Goal: Register for event/course

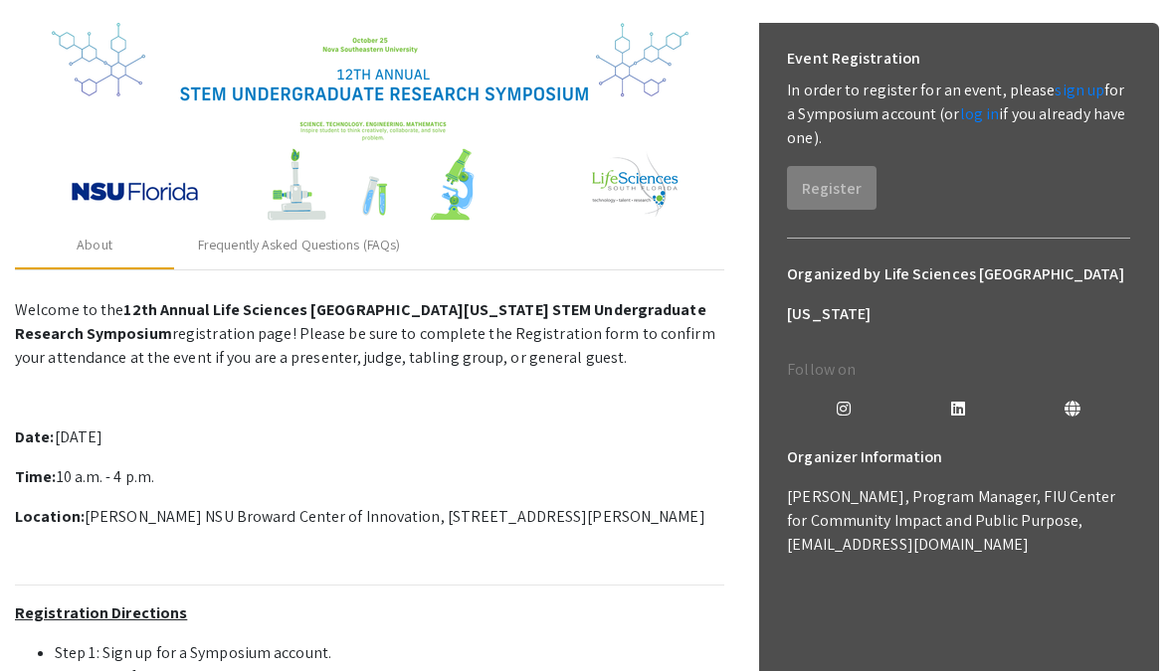
scroll to position [255, 0]
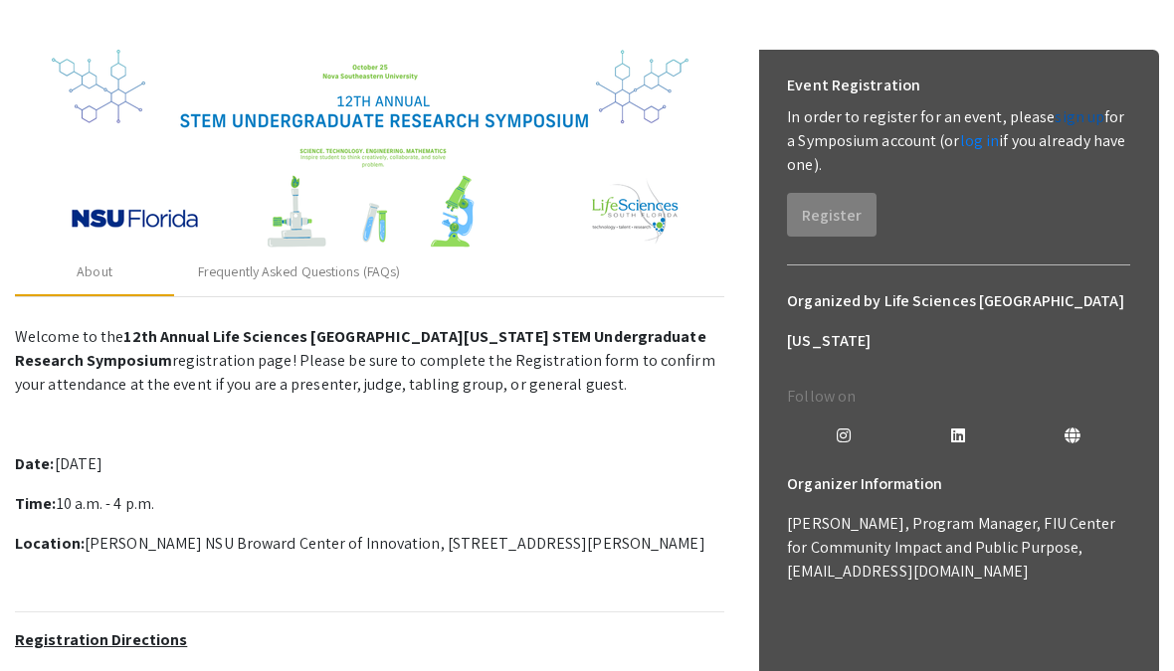
click at [1080, 111] on link "sign up" at bounding box center [1079, 116] width 50 height 21
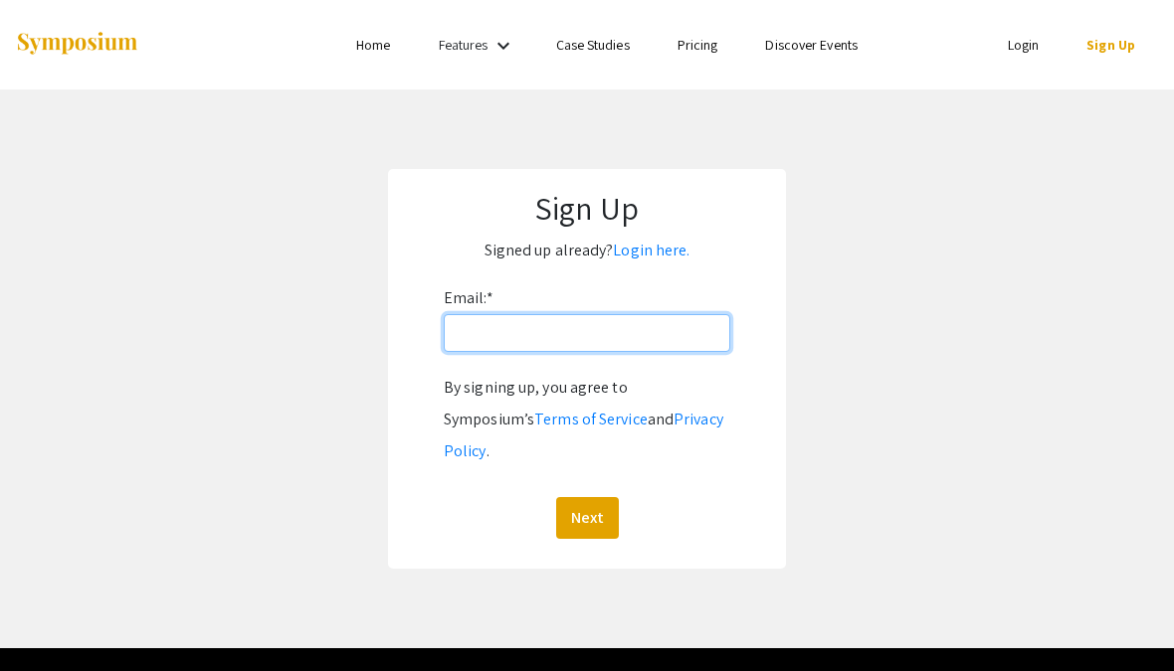
click at [709, 345] on input "Email: *" at bounding box center [587, 333] width 286 height 38
type input "[EMAIL_ADDRESS][DOMAIN_NAME]"
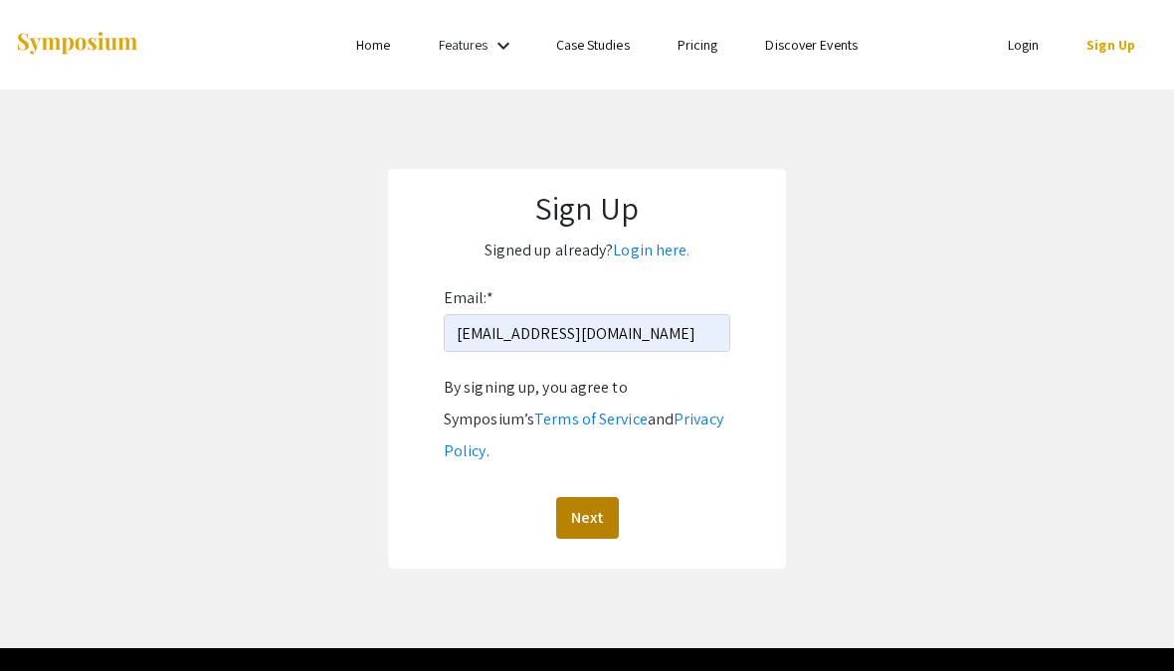
click at [575, 497] on button "Next" at bounding box center [587, 518] width 63 height 42
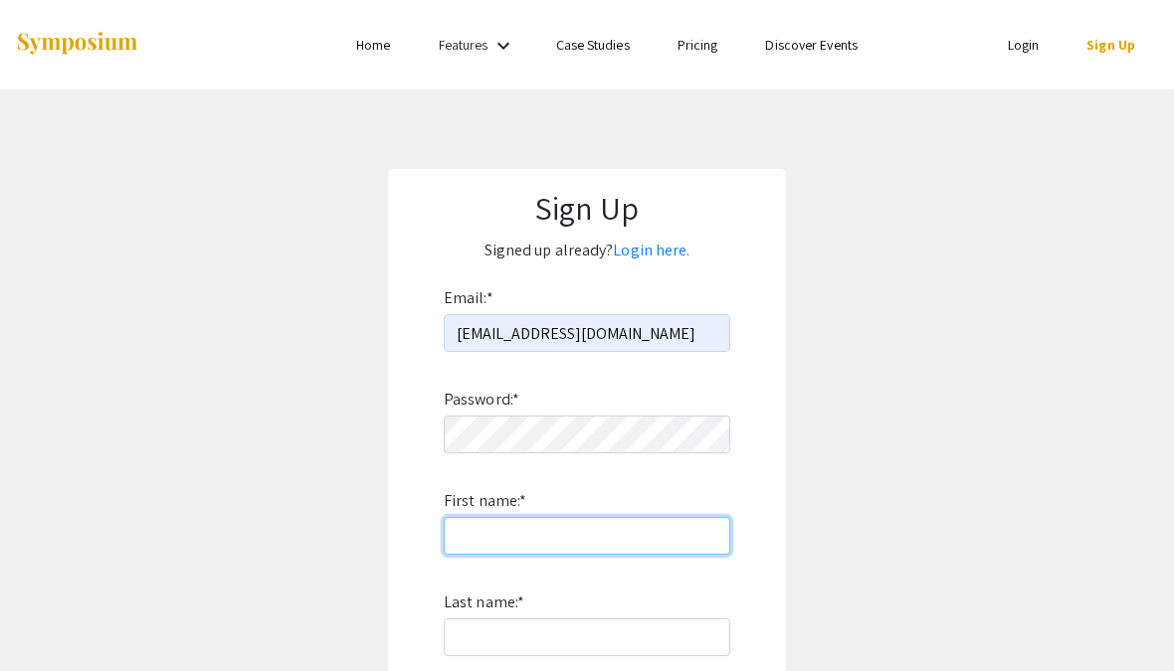
click at [652, 540] on input "First name: *" at bounding box center [587, 536] width 286 height 38
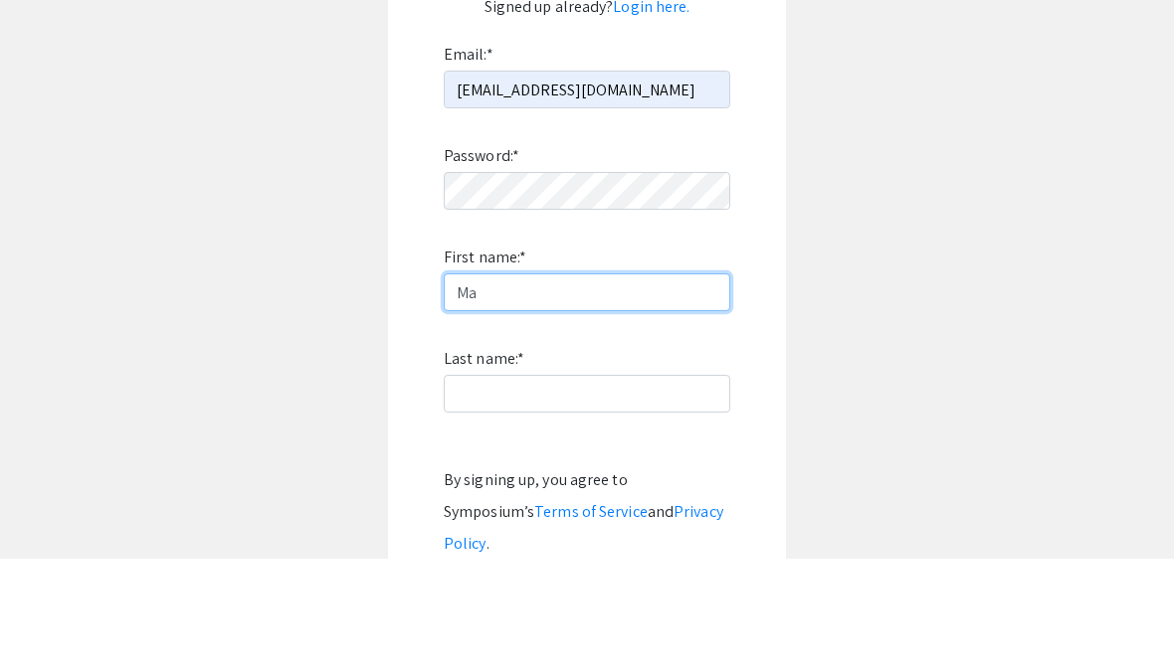
type input "M"
type input "Madisyn"
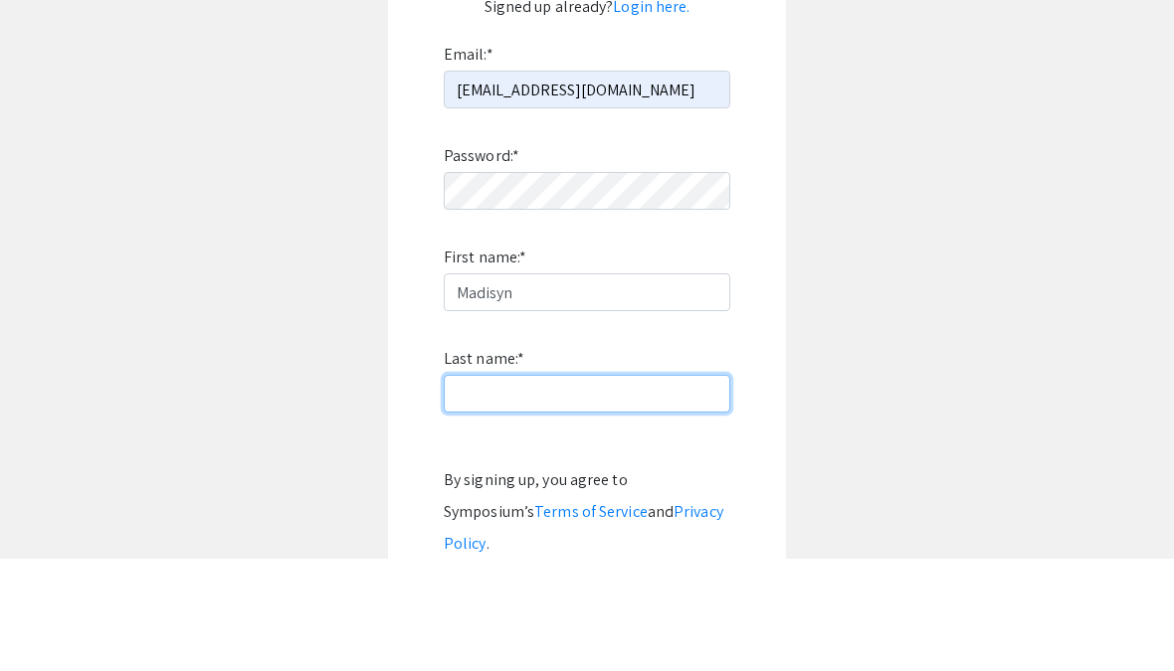
click at [664, 487] on input "Last name: *" at bounding box center [587, 506] width 286 height 38
type input "[PERSON_NAME]"
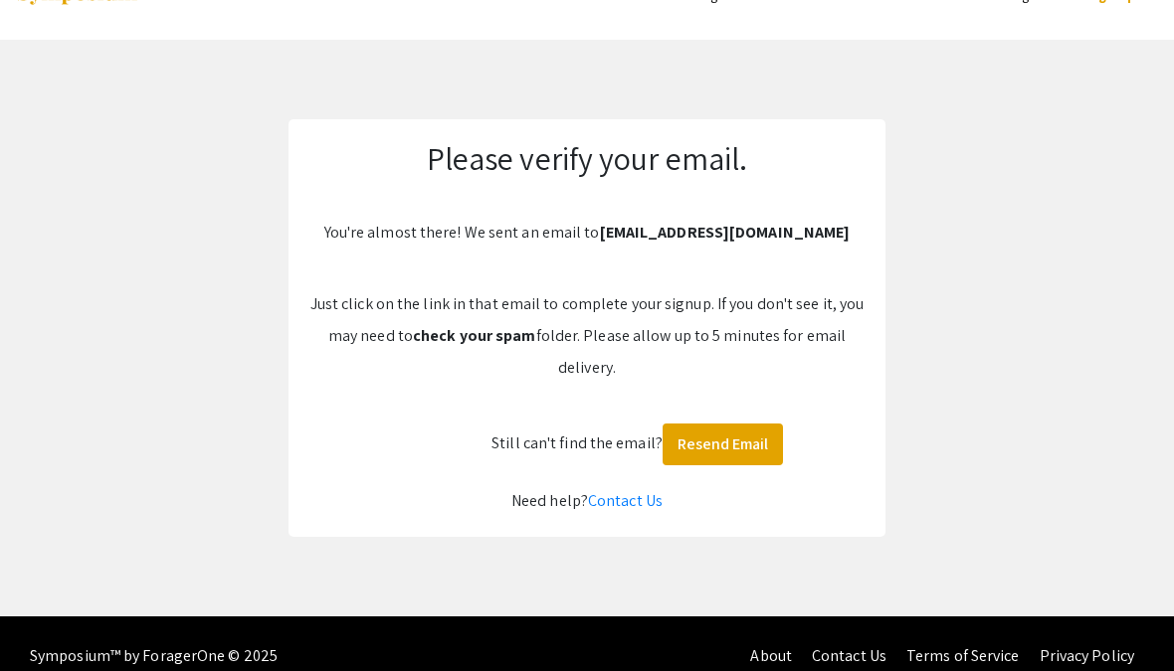
scroll to position [25, 0]
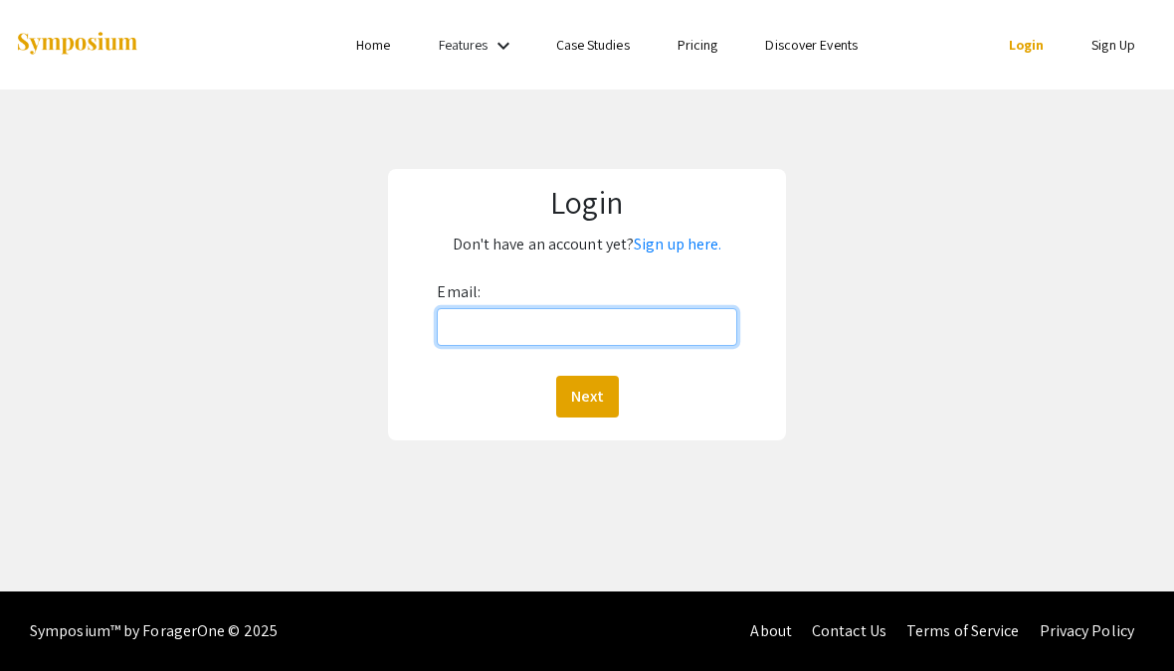
click at [721, 331] on input "Email:" at bounding box center [586, 327] width 299 height 38
type input "[EMAIL_ADDRESS][DOMAIN_NAME]"
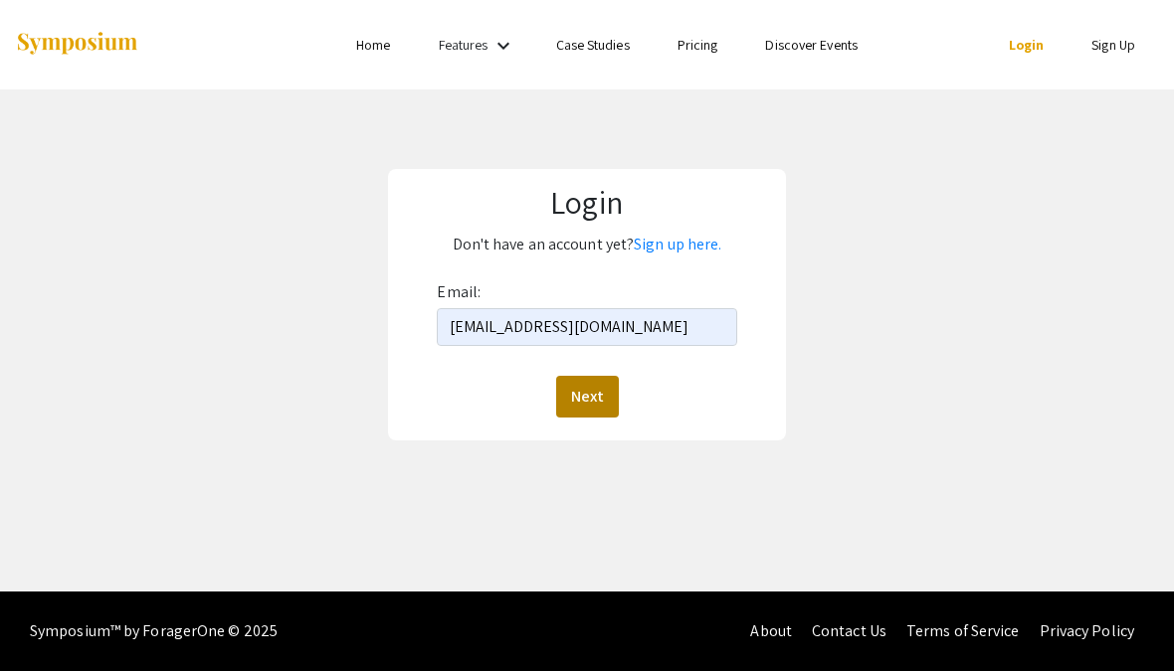
click at [594, 397] on button "Next" at bounding box center [587, 397] width 63 height 42
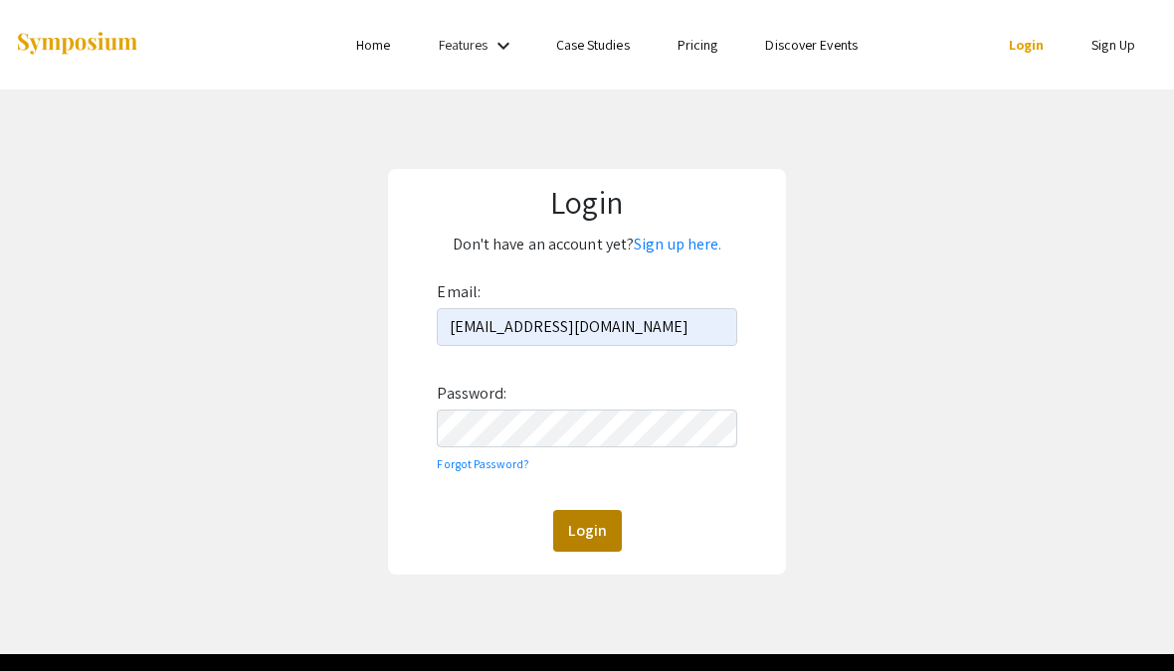
click at [602, 546] on button "Login" at bounding box center [587, 531] width 69 height 42
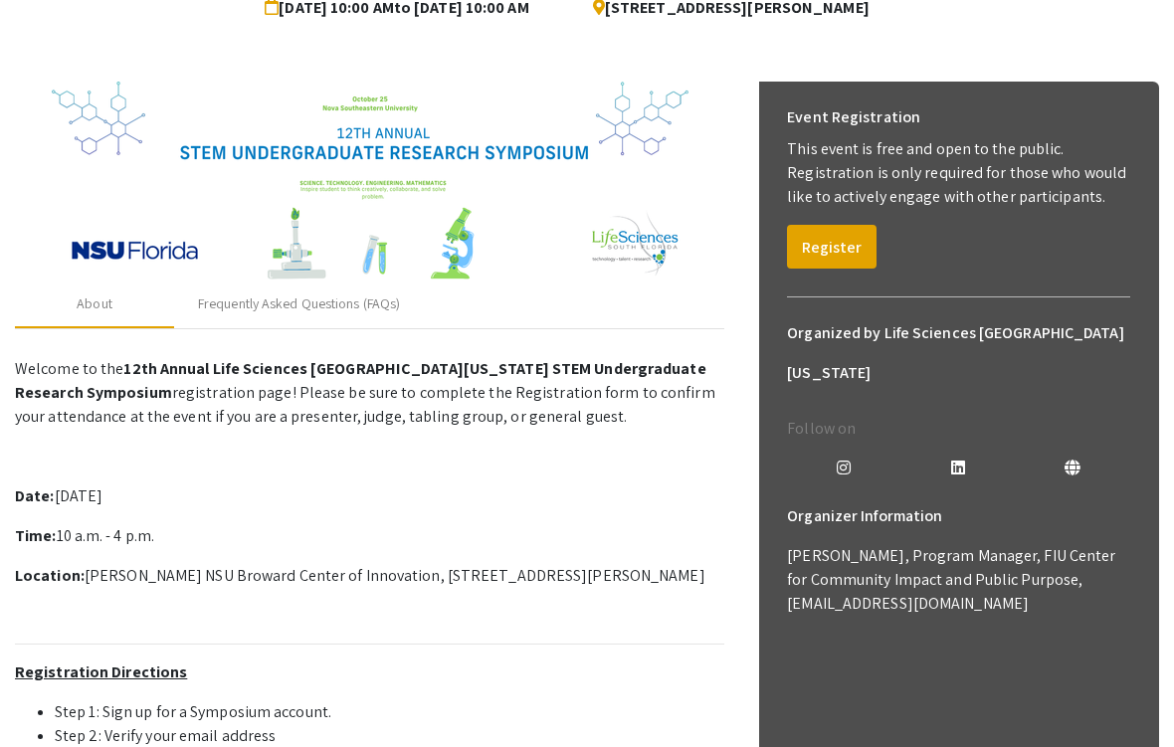
scroll to position [229, 0]
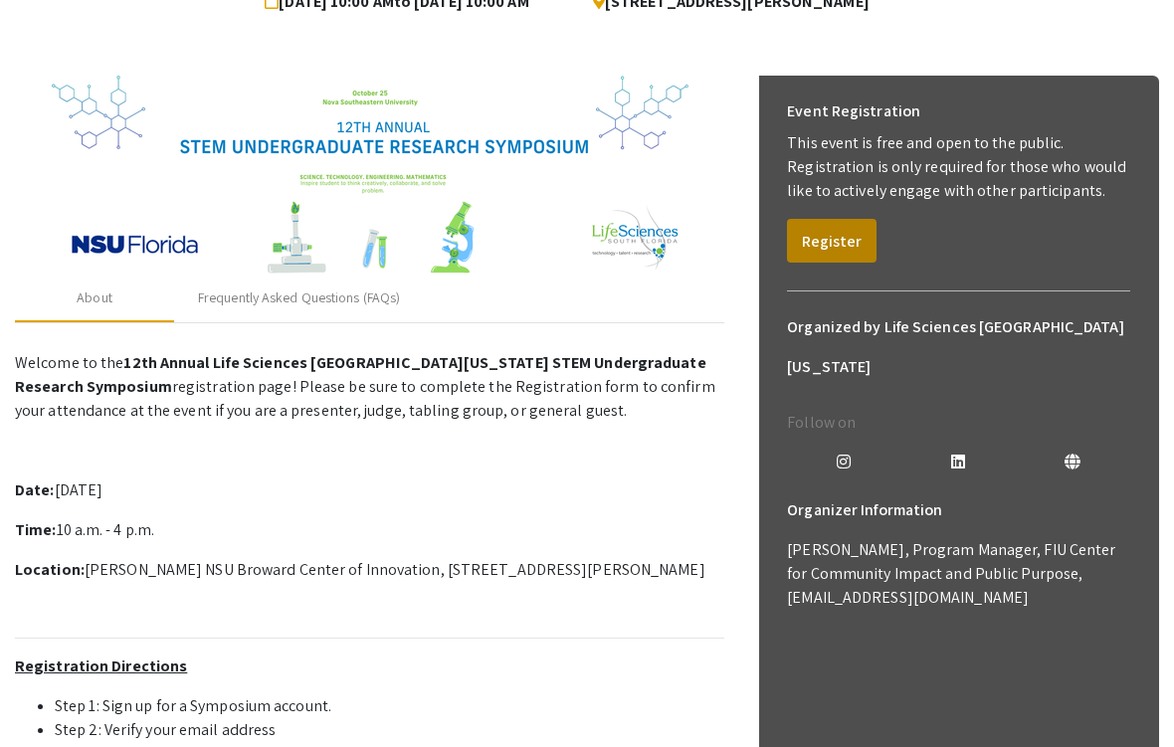
click at [856, 259] on button "Register" at bounding box center [832, 241] width 90 height 44
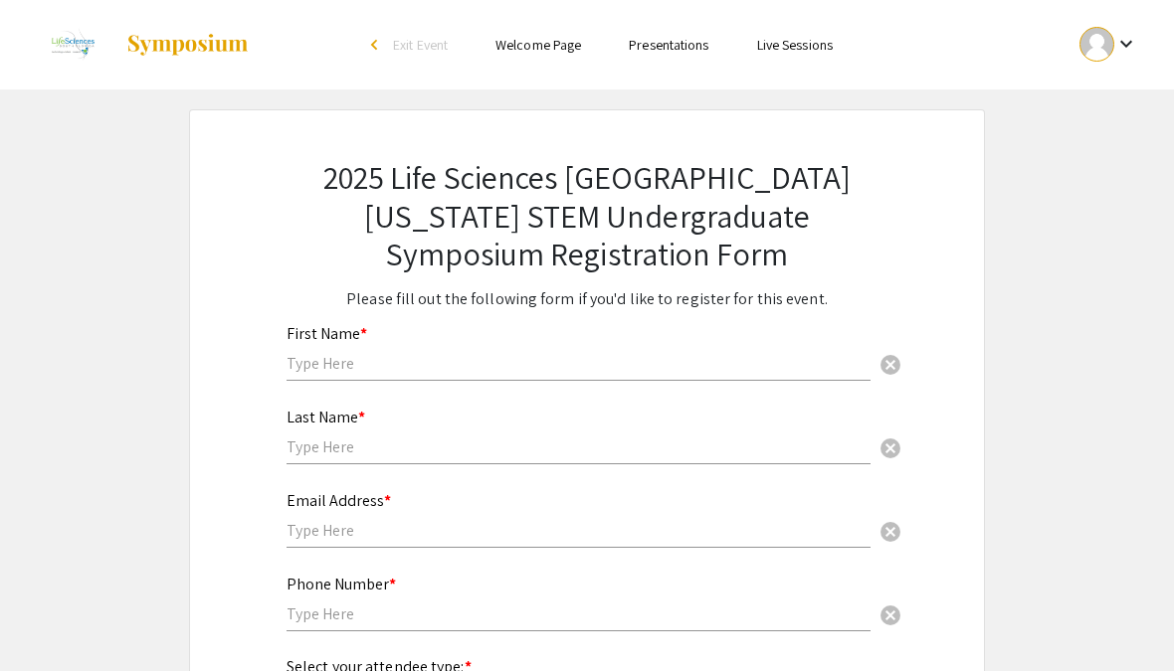
click at [758, 366] on input "text" at bounding box center [578, 363] width 584 height 21
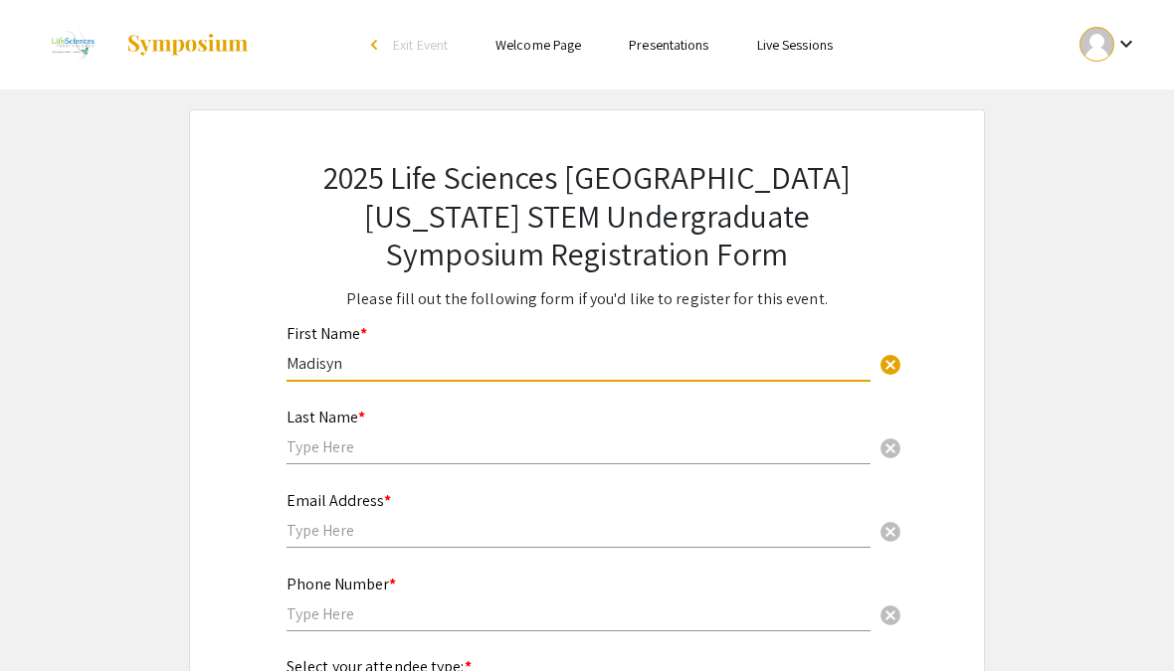
type input "Madisyn"
click at [675, 458] on input "text" at bounding box center [578, 447] width 584 height 21
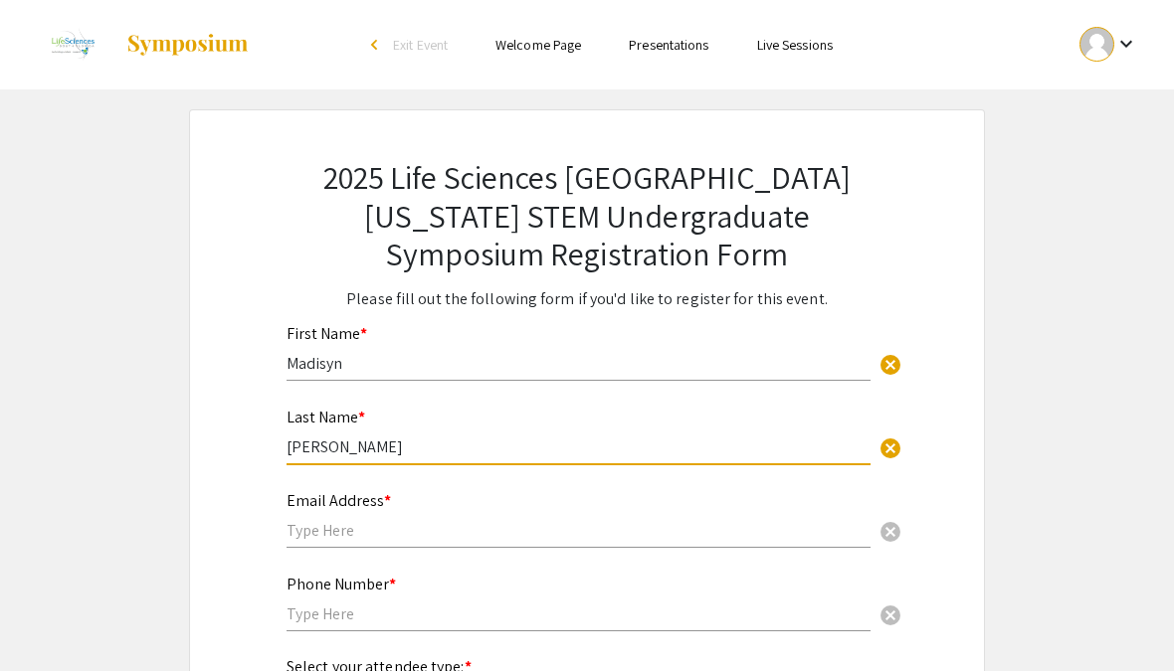
type input "[PERSON_NAME]"
click at [655, 538] on input "text" at bounding box center [578, 530] width 584 height 21
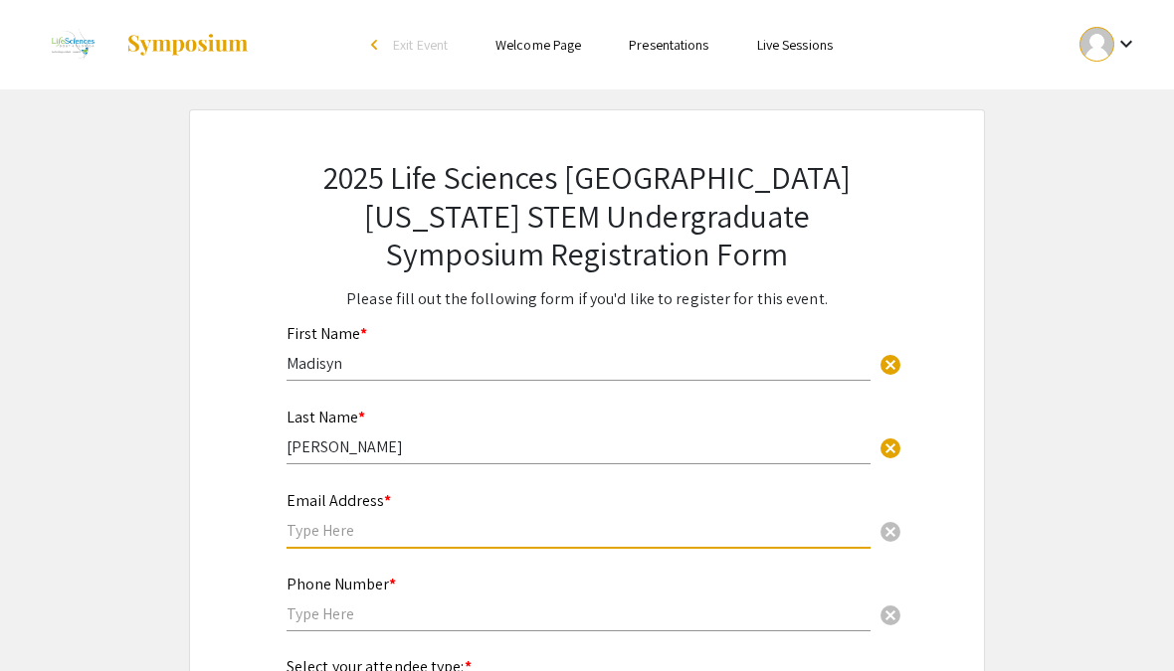
scroll to position [129, 0]
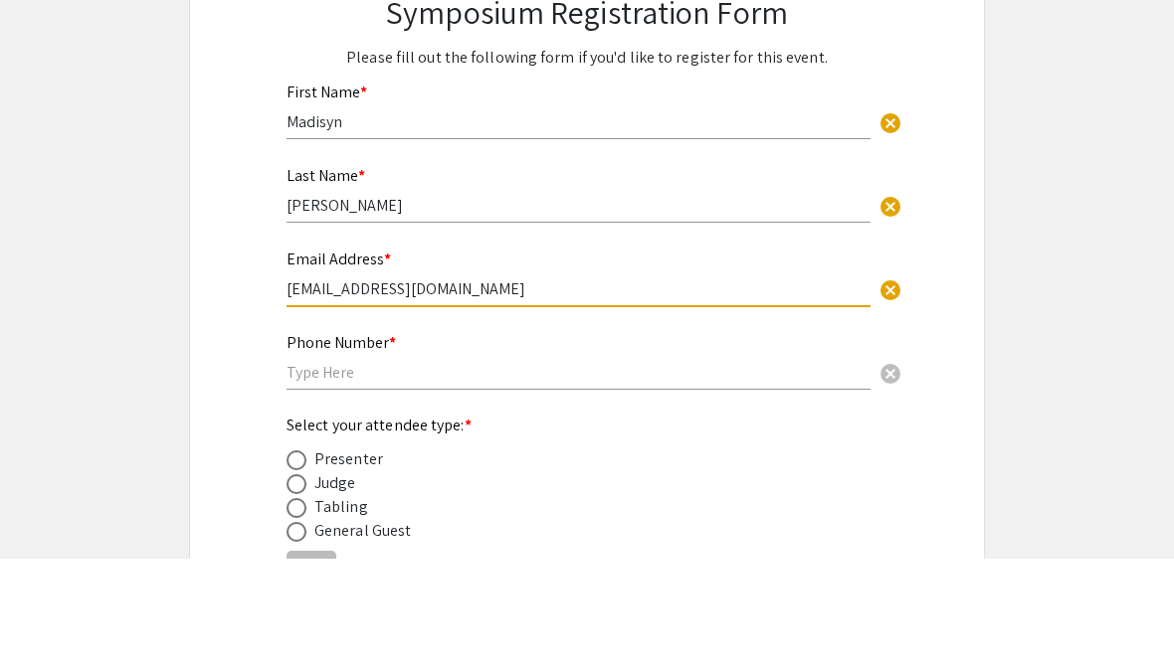
type input "[EMAIL_ADDRESS][DOMAIN_NAME]"
click at [622, 474] on input "text" at bounding box center [578, 484] width 584 height 21
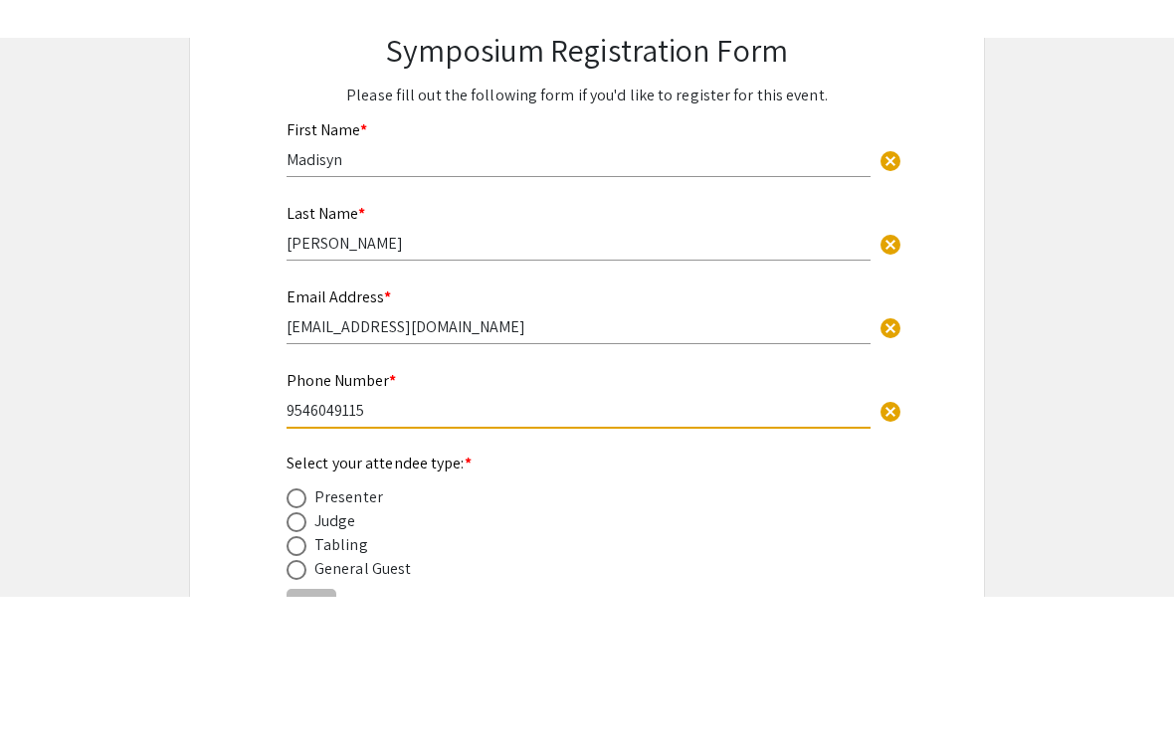
scroll to position [172, 0]
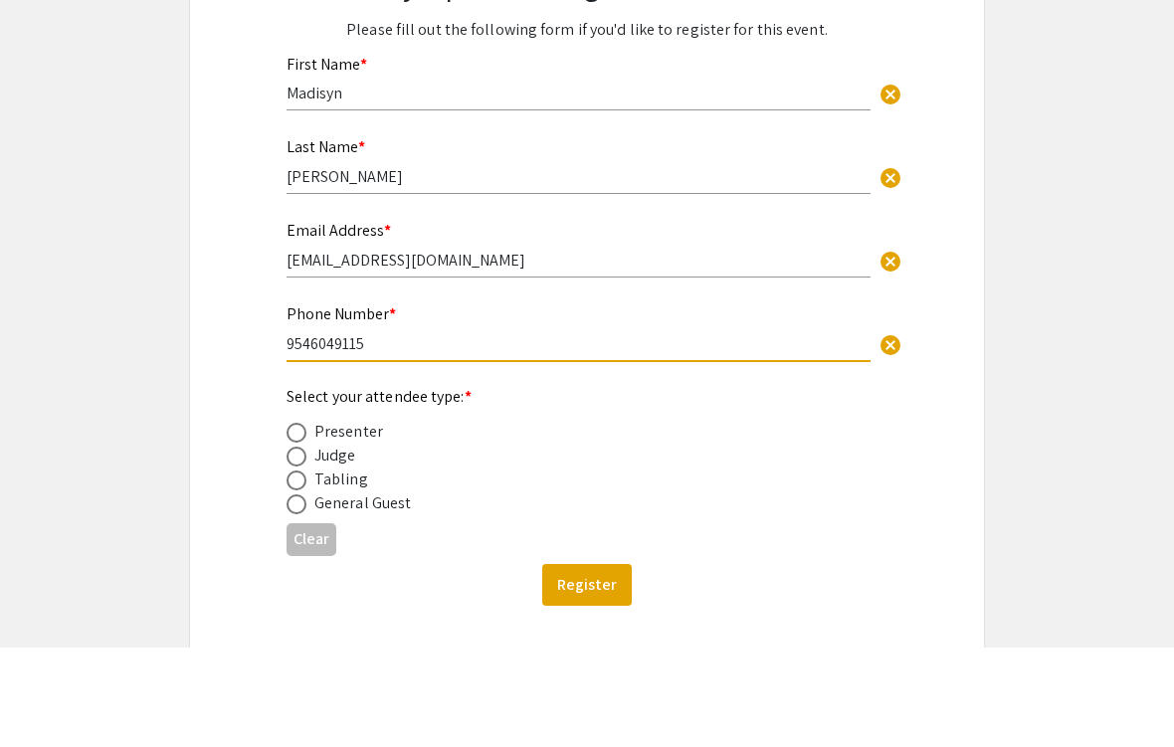
type input "9546049115"
click at [306, 523] on label at bounding box center [300, 533] width 28 height 20
click at [306, 523] on input "radio" at bounding box center [296, 533] width 20 height 20
radio input "true"
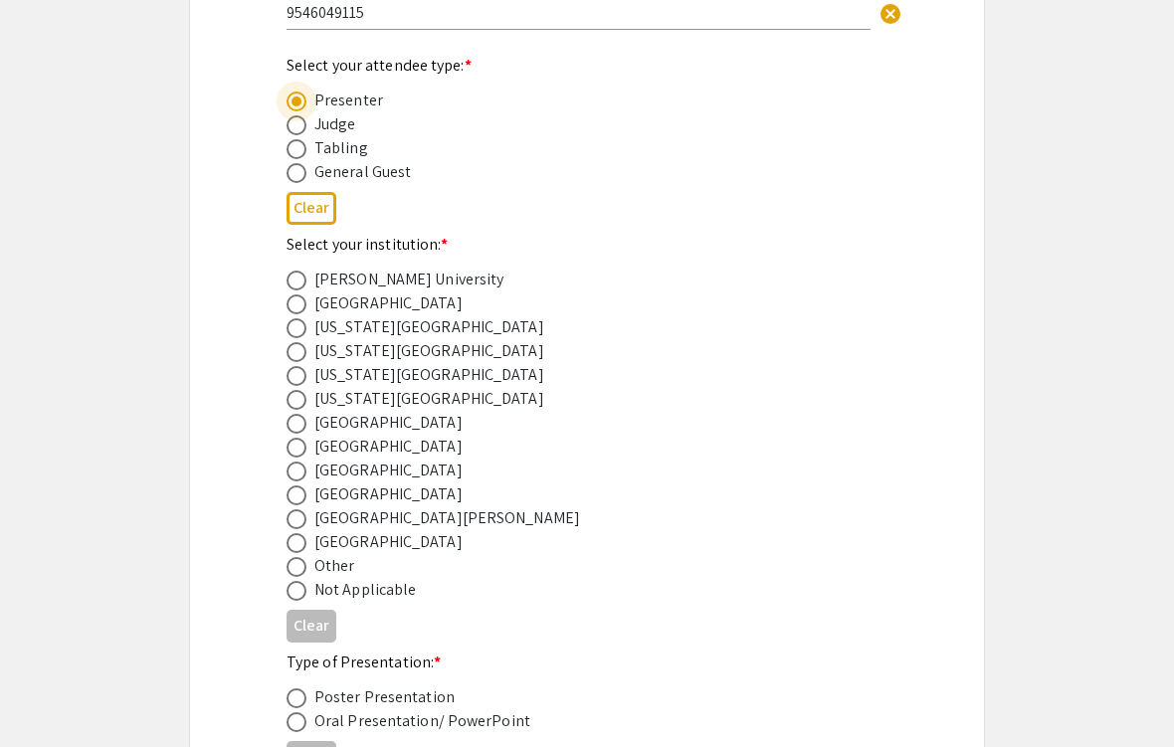
scroll to position [604, 0]
click at [299, 475] on span at bounding box center [296, 472] width 20 height 20
click at [299, 475] on input "radio" at bounding box center [296, 472] width 20 height 20
radio input "true"
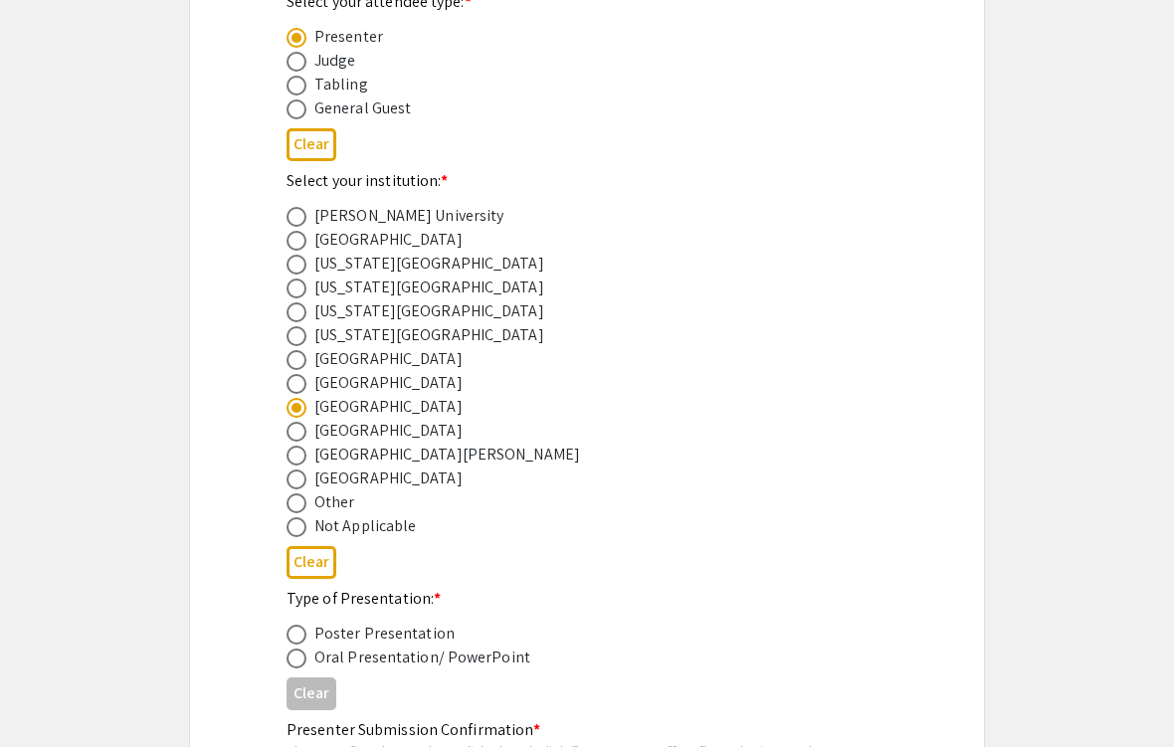
scroll to position [670, 0]
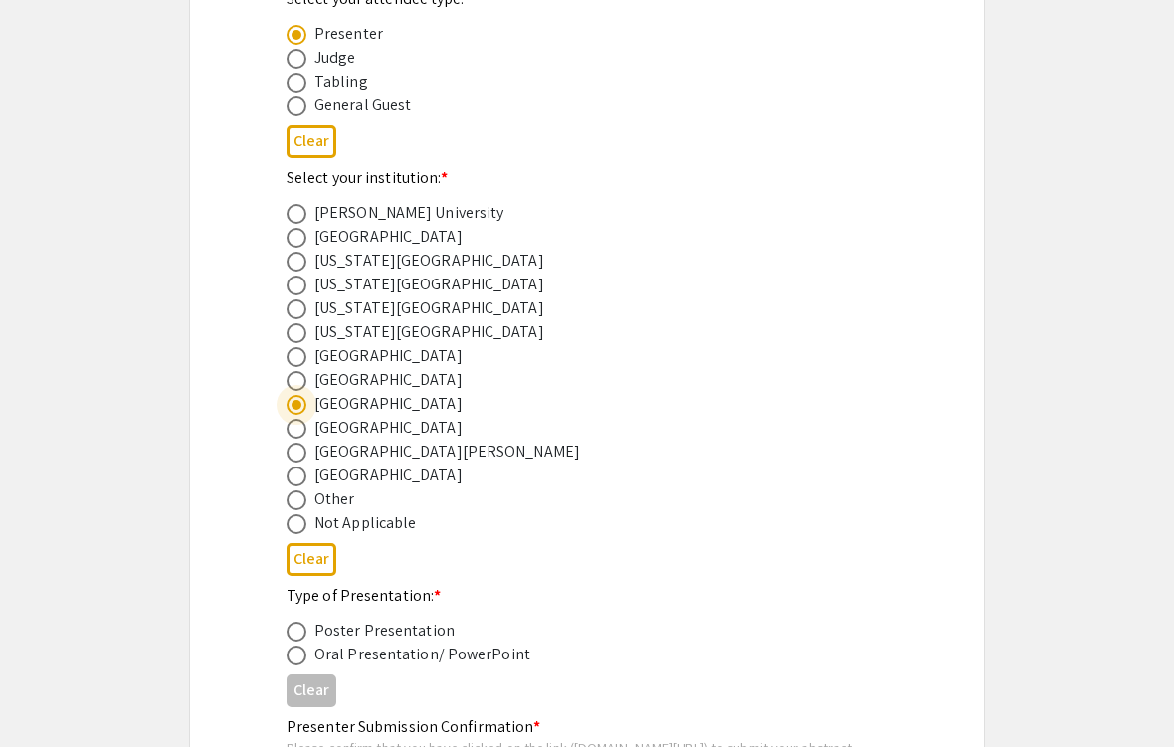
click at [299, 632] on span at bounding box center [296, 632] width 20 height 20
click at [299, 632] on input "radio" at bounding box center [296, 632] width 20 height 20
radio input "true"
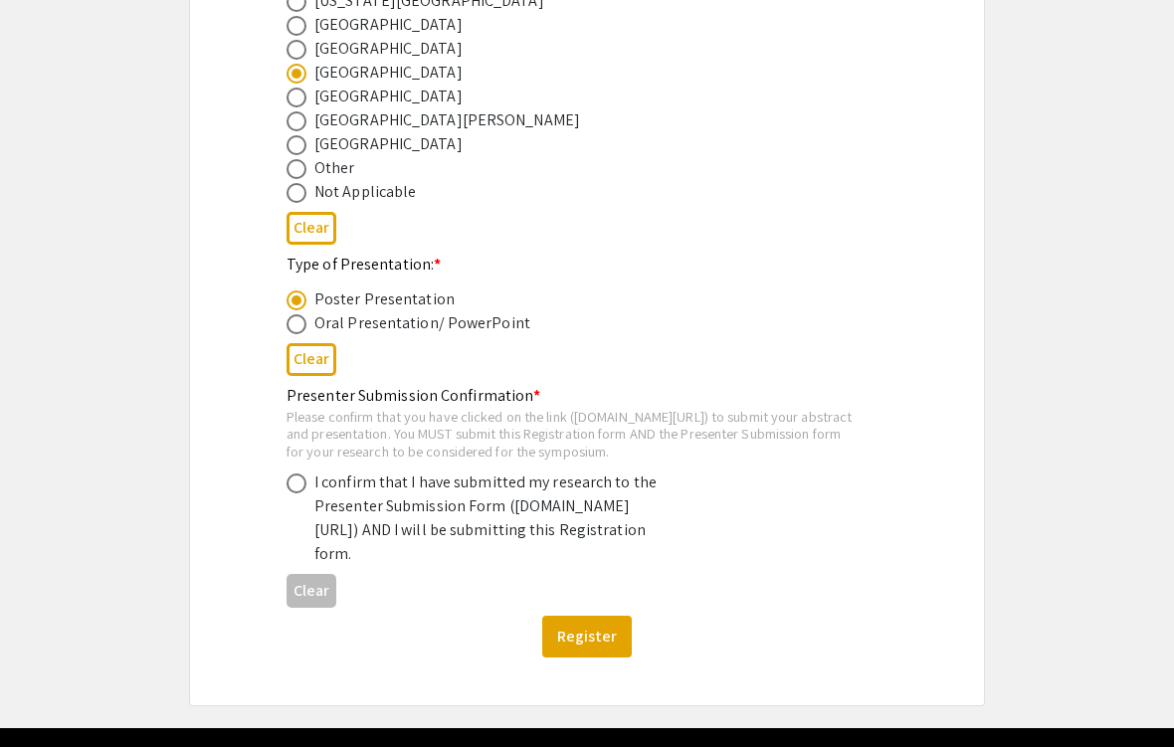
scroll to position [1008, 0]
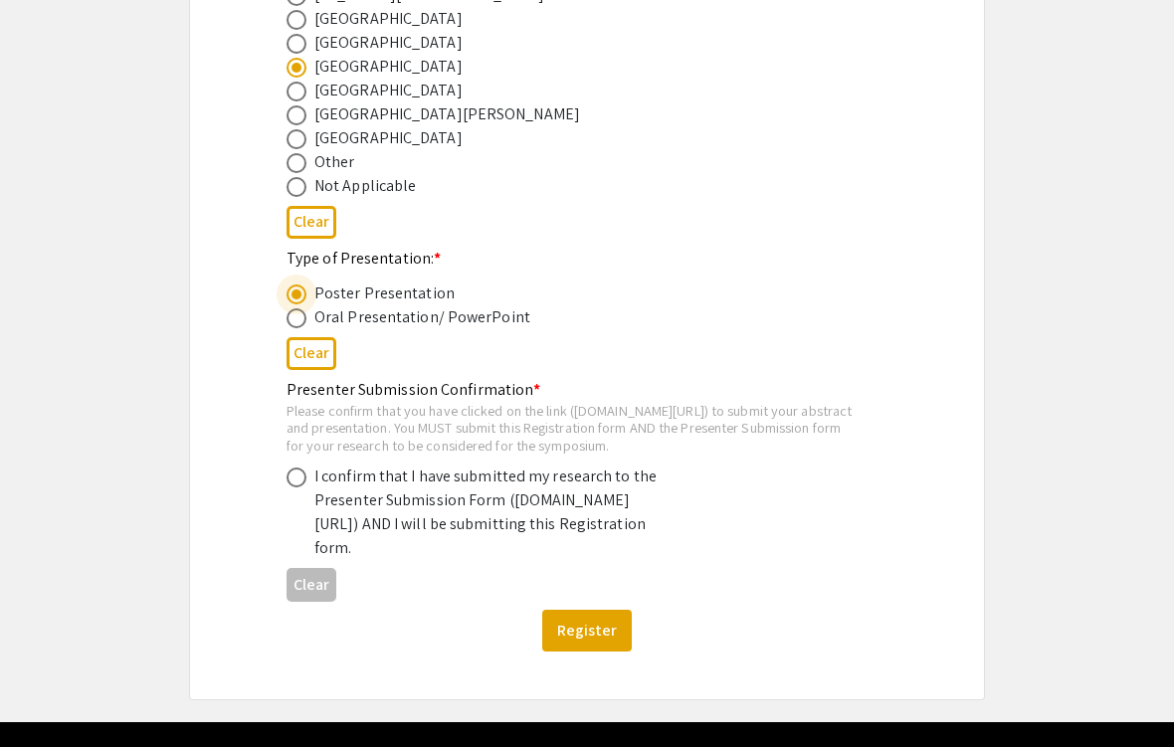
click at [292, 487] on span at bounding box center [296, 477] width 20 height 20
click at [292, 487] on input "radio" at bounding box center [296, 477] width 20 height 20
radio input "true"
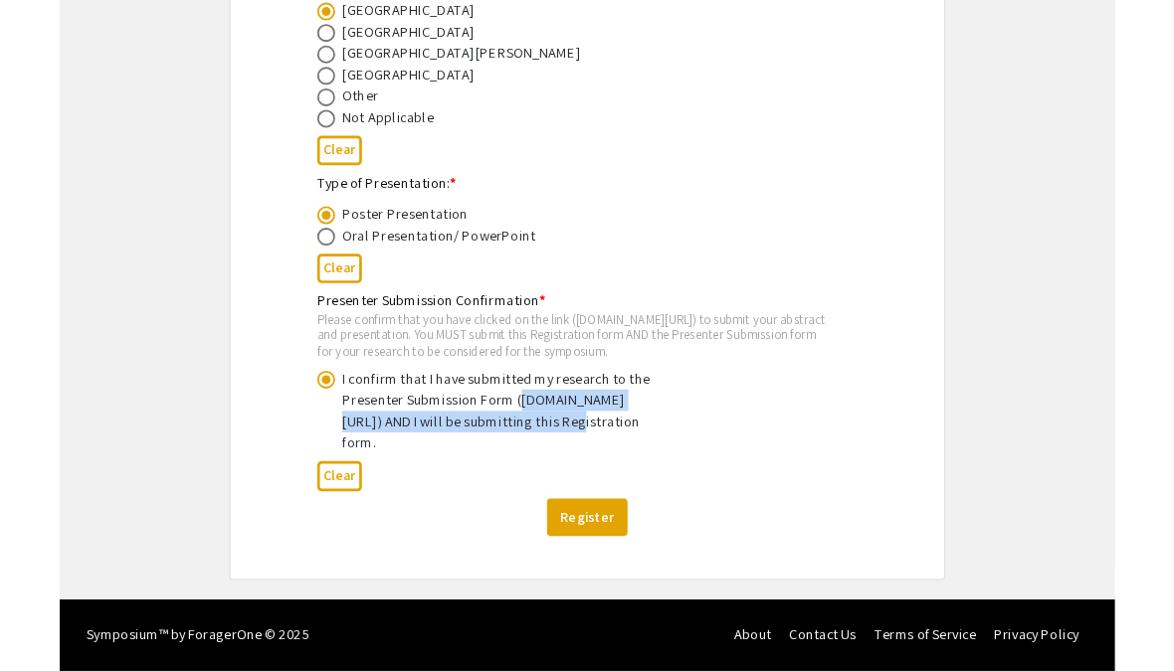
scroll to position [1156, 0]
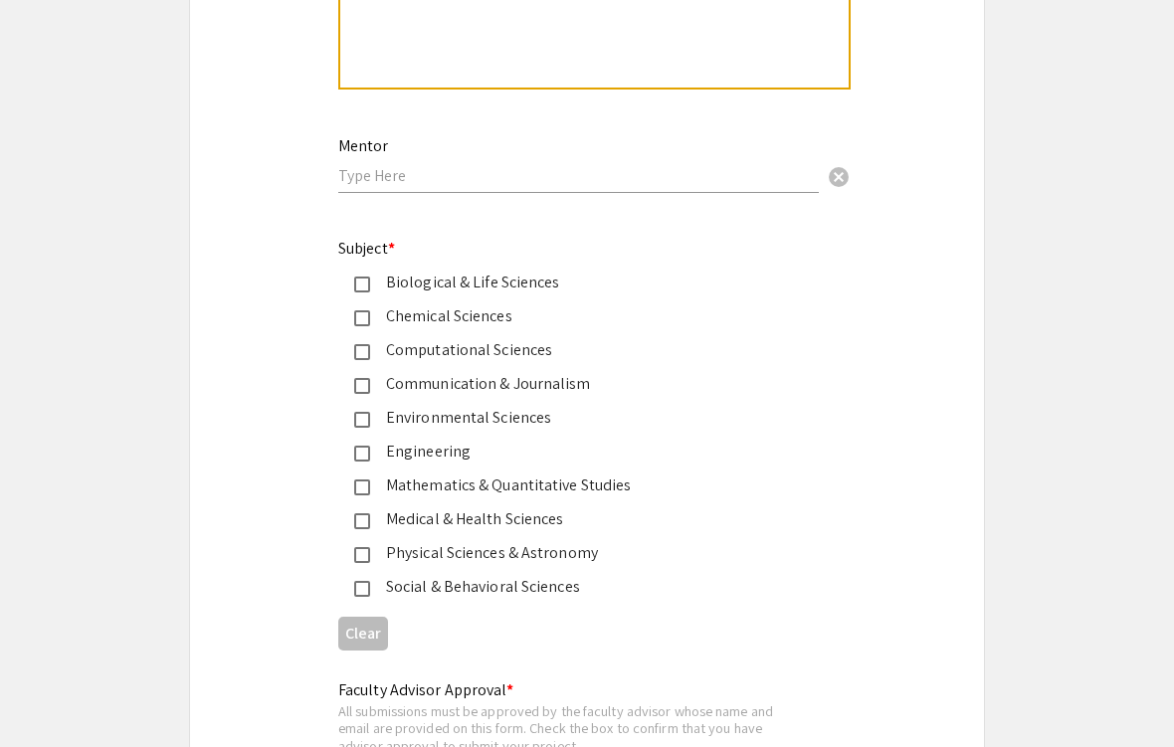
scroll to position [2394, 0]
click at [441, 464] on div "Engineering" at bounding box center [579, 452] width 418 height 24
click at [536, 293] on div "Biological & Life Sciences" at bounding box center [579, 282] width 418 height 24
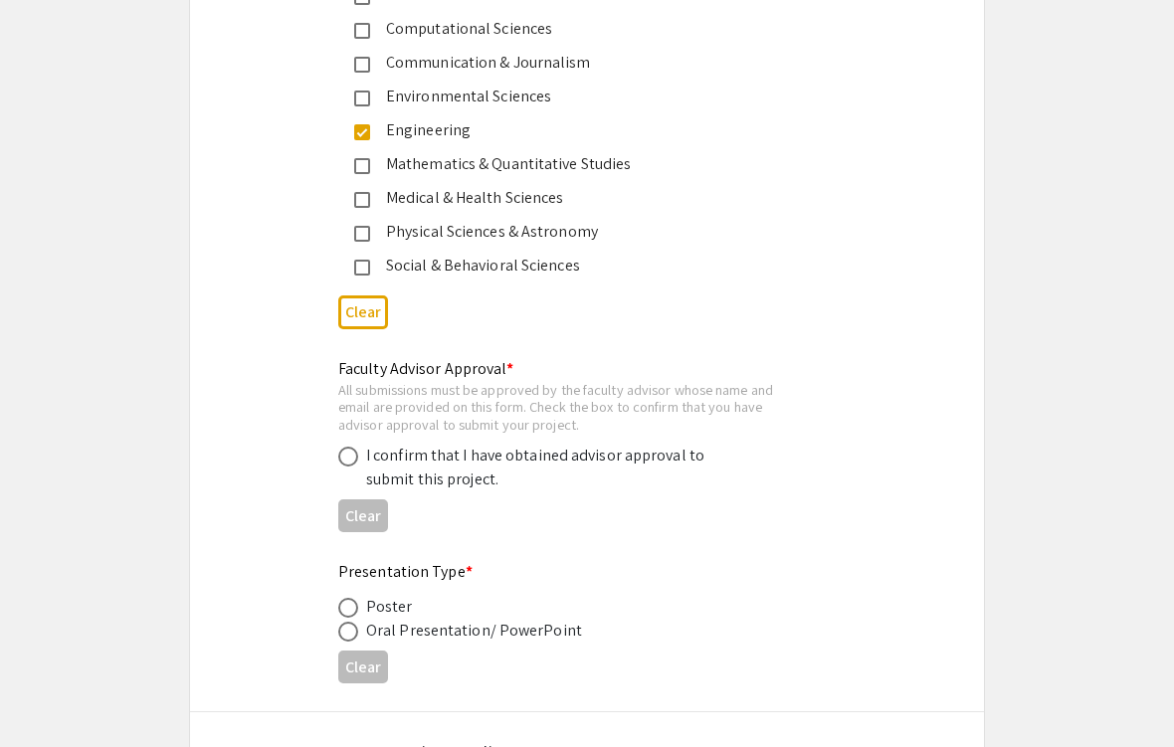
scroll to position [2765, 0]
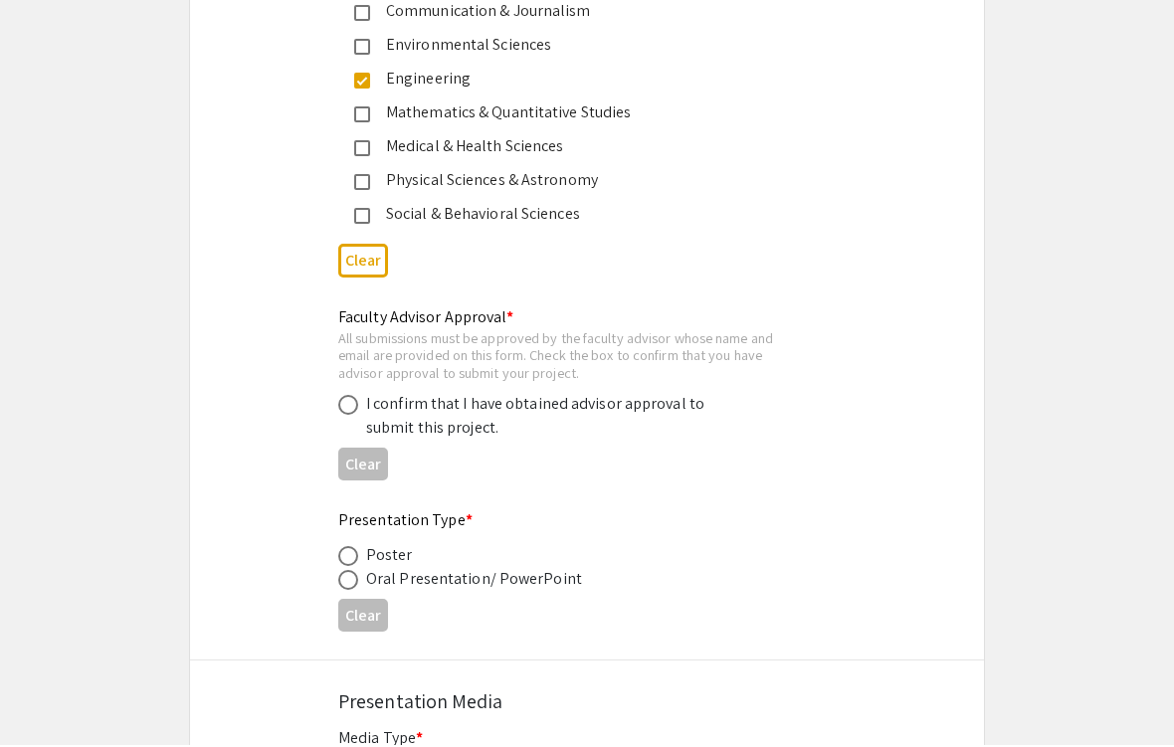
click at [692, 421] on div "I confirm that I have obtained advisor approval to submit this project." at bounding box center [540, 418] width 348 height 48
click at [609, 407] on div "I confirm that I have obtained advisor approval to submit this project." at bounding box center [540, 418] width 348 height 48
click at [624, 422] on div "I confirm that I have obtained advisor approval to submit this project." at bounding box center [540, 418] width 348 height 48
click at [351, 415] on span at bounding box center [348, 405] width 20 height 20
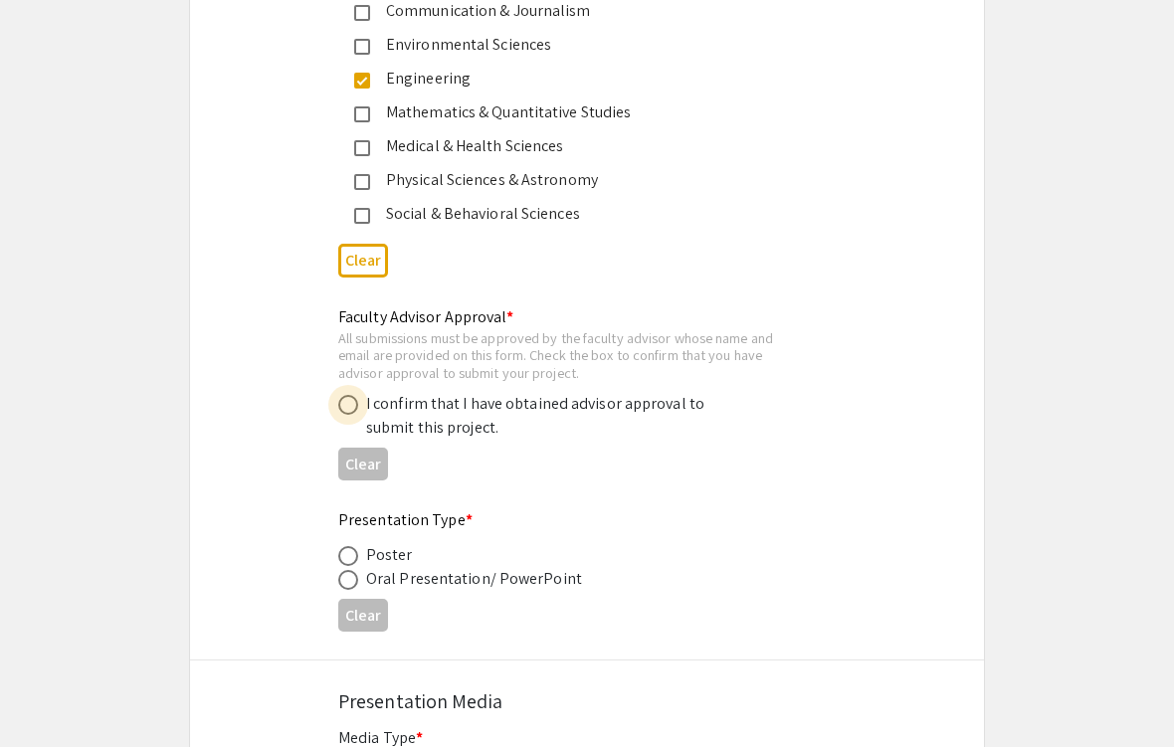
click at [351, 415] on input "radio" at bounding box center [348, 405] width 20 height 20
radio input "true"
click at [349, 566] on span at bounding box center [348, 556] width 20 height 20
click at [349, 566] on input "radio" at bounding box center [348, 556] width 20 height 20
radio input "true"
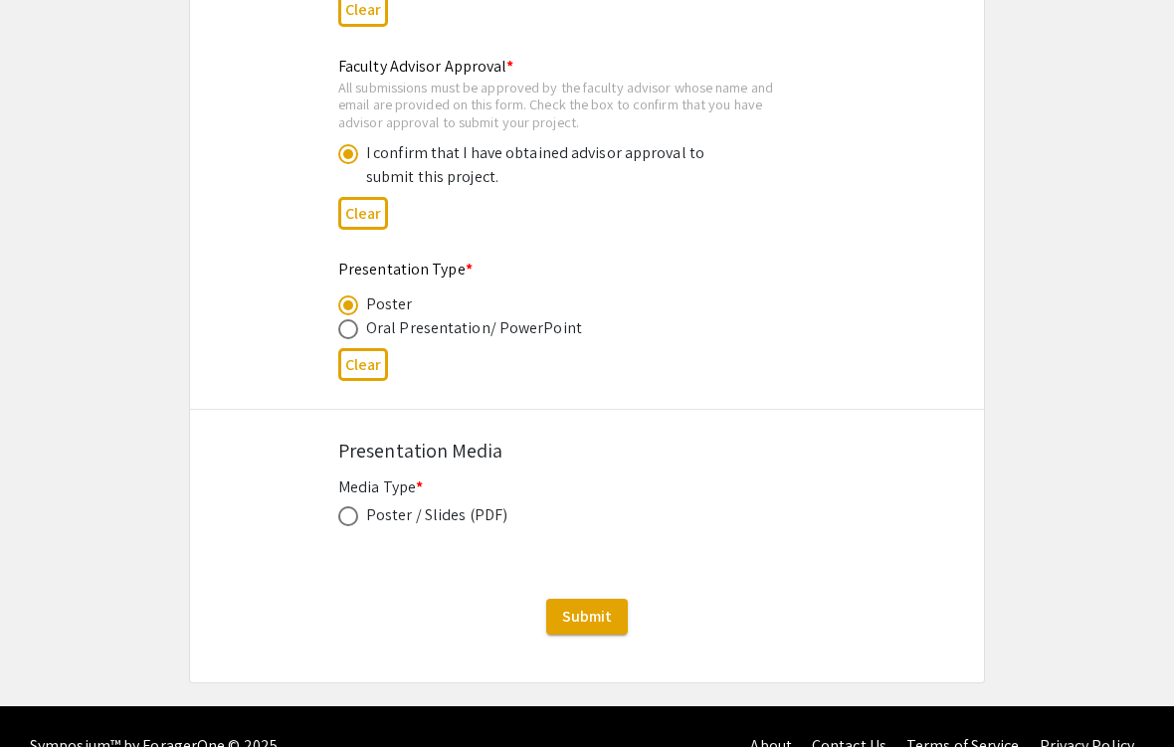
scroll to position [3021, 0]
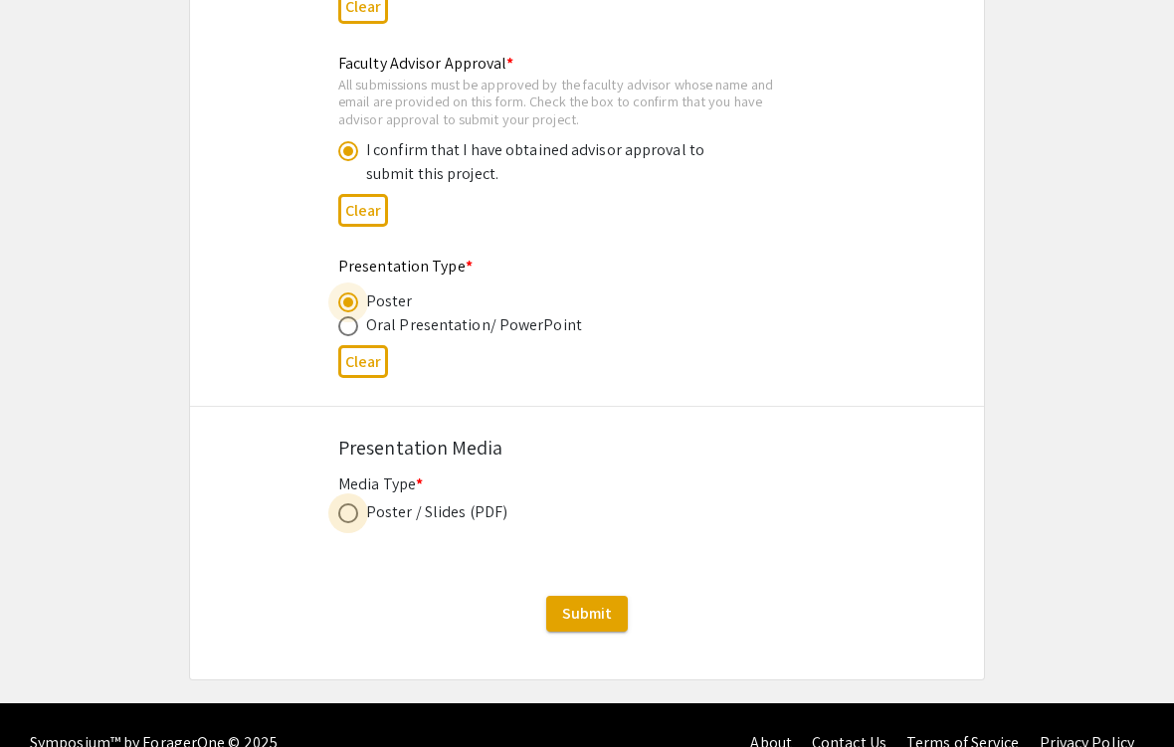
click at [353, 517] on span at bounding box center [348, 513] width 20 height 20
click at [353, 517] on input "radio" at bounding box center [348, 513] width 20 height 20
radio input "true"
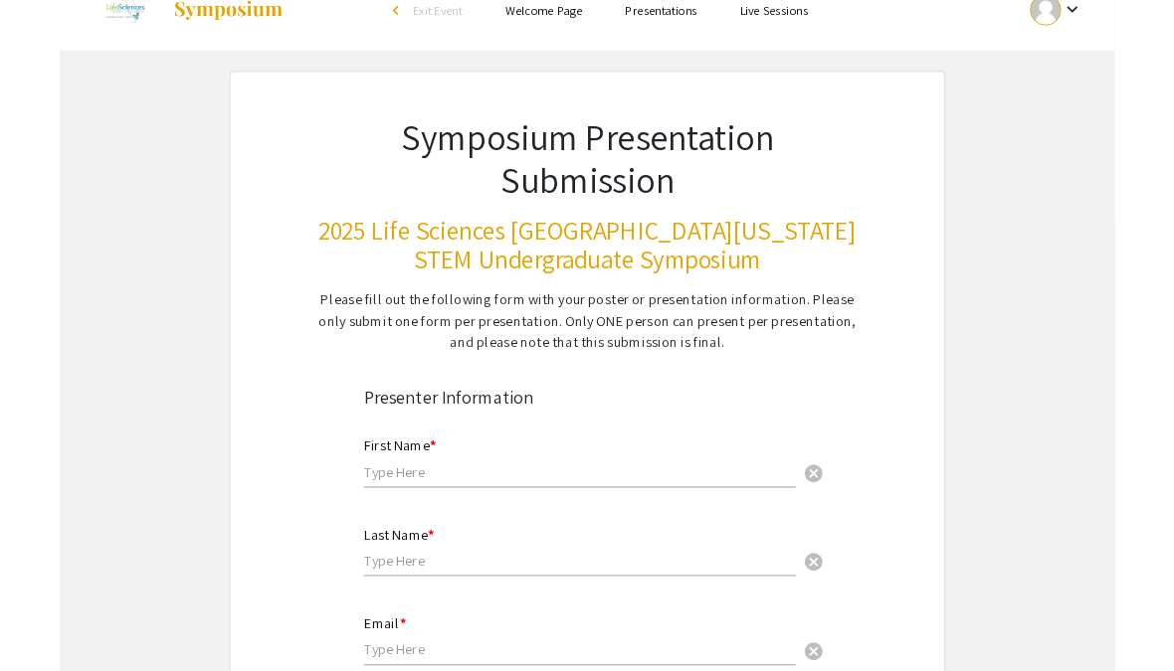
scroll to position [0, 0]
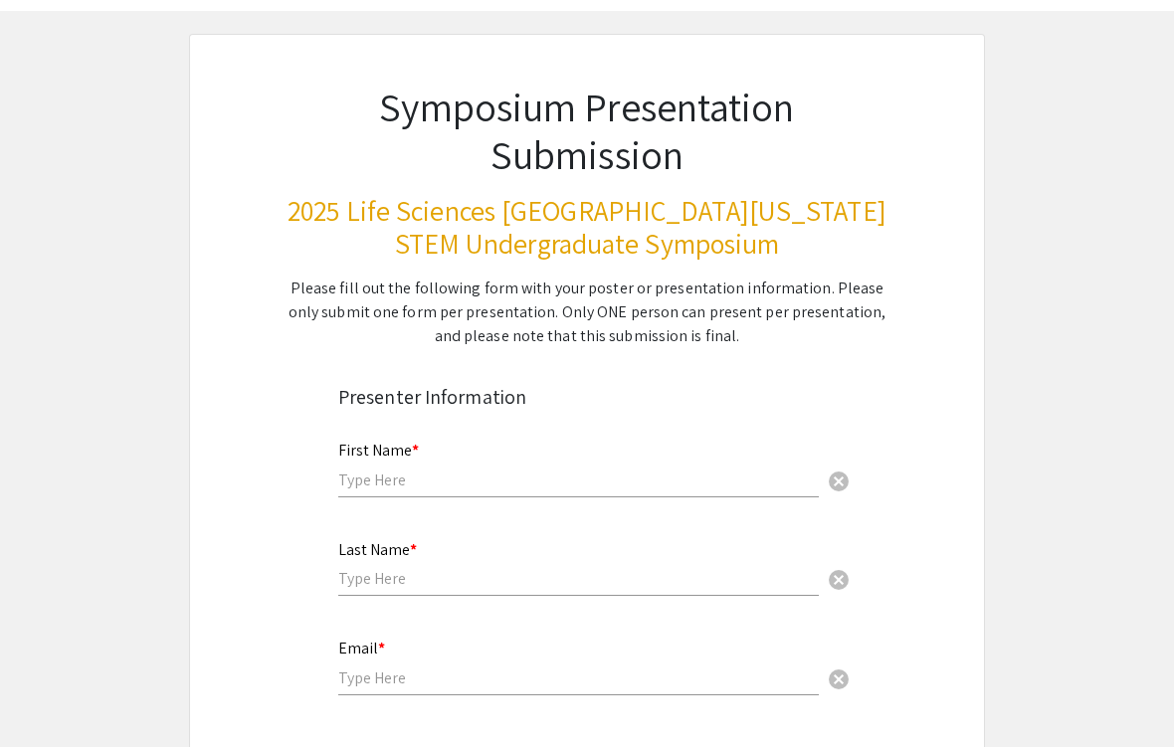
scroll to position [162, 0]
